Goal: Navigation & Orientation: Find specific page/section

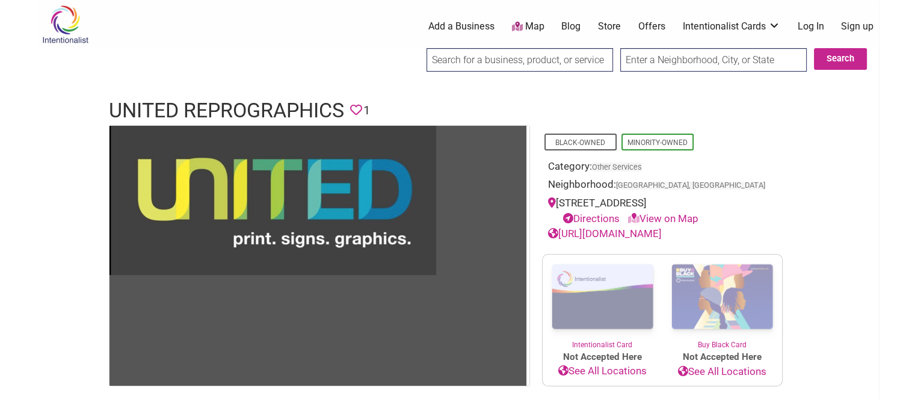
click at [461, 21] on link "Add a Business" at bounding box center [461, 26] width 66 height 13
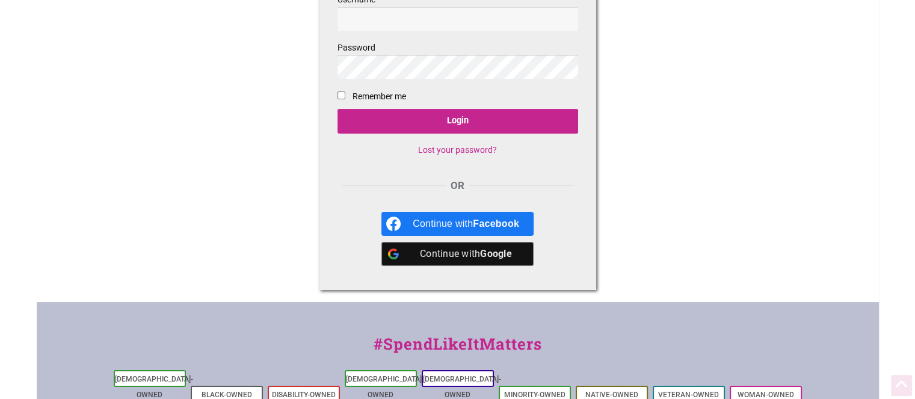
scroll to position [180, 0]
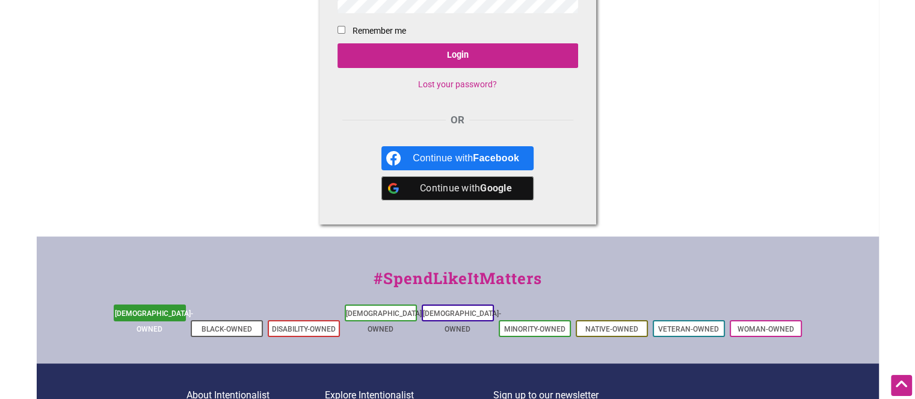
click at [142, 313] on link "[DEMOGRAPHIC_DATA]-Owned" at bounding box center [154, 321] width 78 height 24
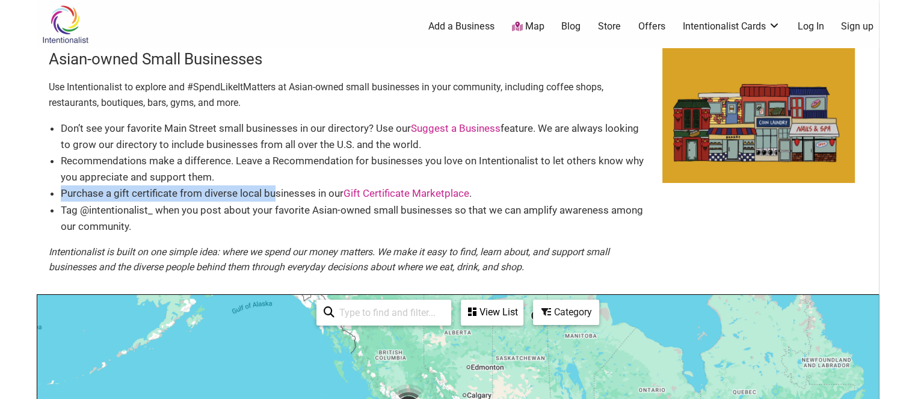
drag, startPoint x: 60, startPoint y: 192, endPoint x: 277, endPoint y: 194, distance: 216.6
click at [277, 194] on li "Purchase a gift certificate from diverse local businesses in our Gift Certifica…" at bounding box center [355, 193] width 589 height 16
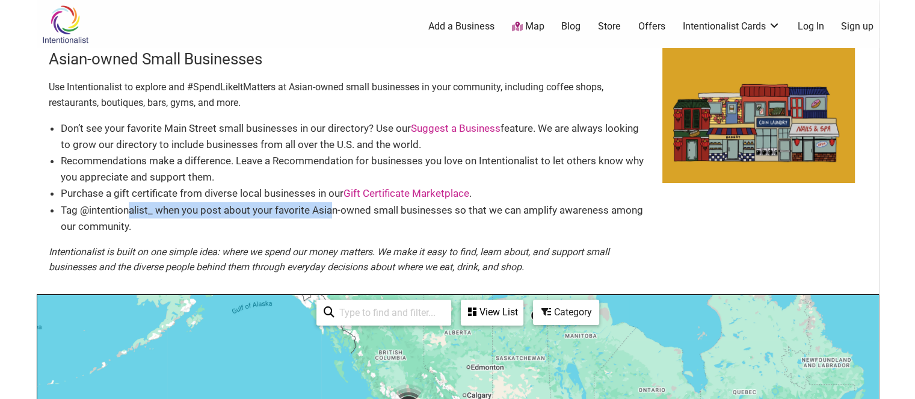
drag, startPoint x: 140, startPoint y: 214, endPoint x: 359, endPoint y: 208, distance: 219.0
click at [332, 209] on li "Tag @intentionalist_ when you post about your favorite Asian-owned small busine…" at bounding box center [355, 218] width 589 height 32
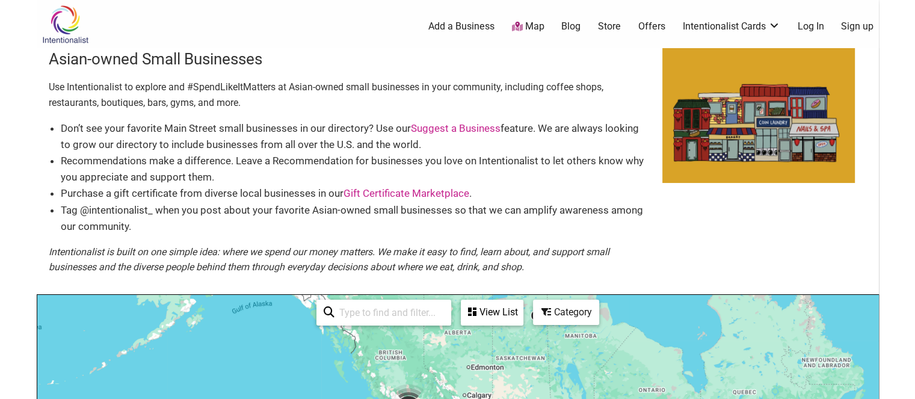
click at [519, 209] on li "Tag @intentionalist_ when you post about your favorite Asian-owned small busine…" at bounding box center [355, 218] width 589 height 32
